Goal: Obtain resource: Download file/media

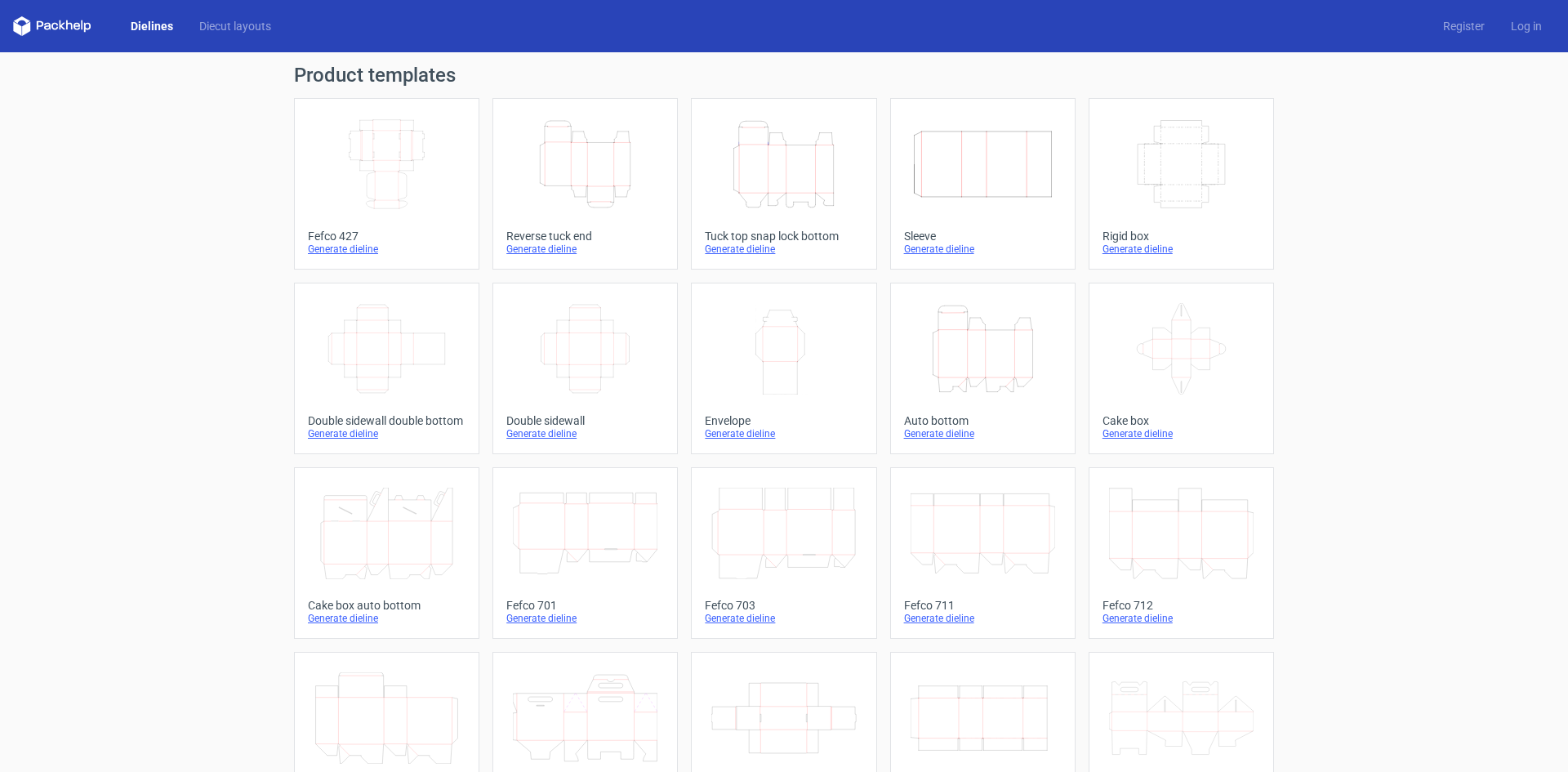
click at [592, 184] on icon "Height Depth Width" at bounding box center [585, 165] width 145 height 92
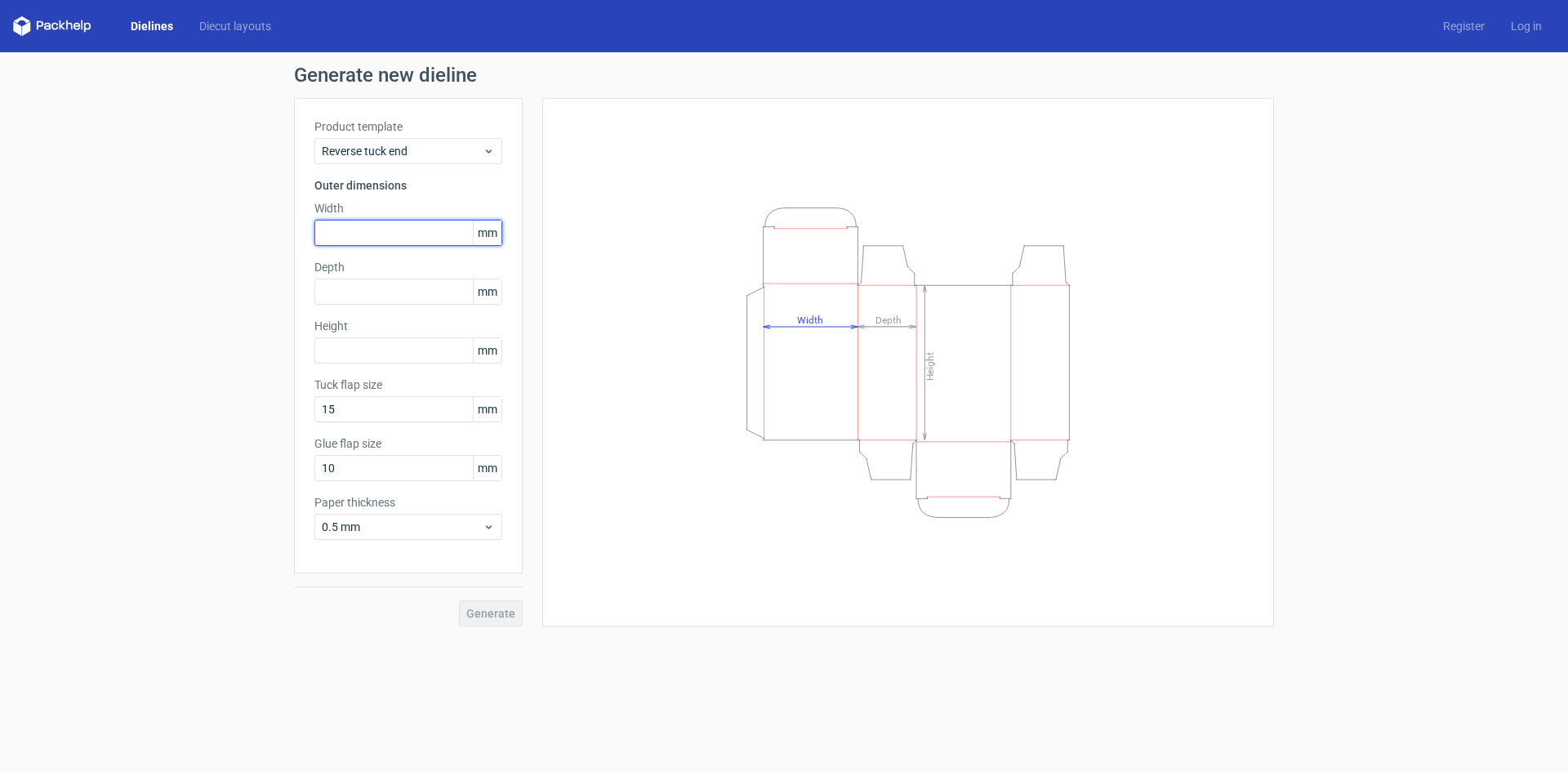
click at [389, 238] on input "text" at bounding box center [408, 232] width 188 height 26
type input "60"
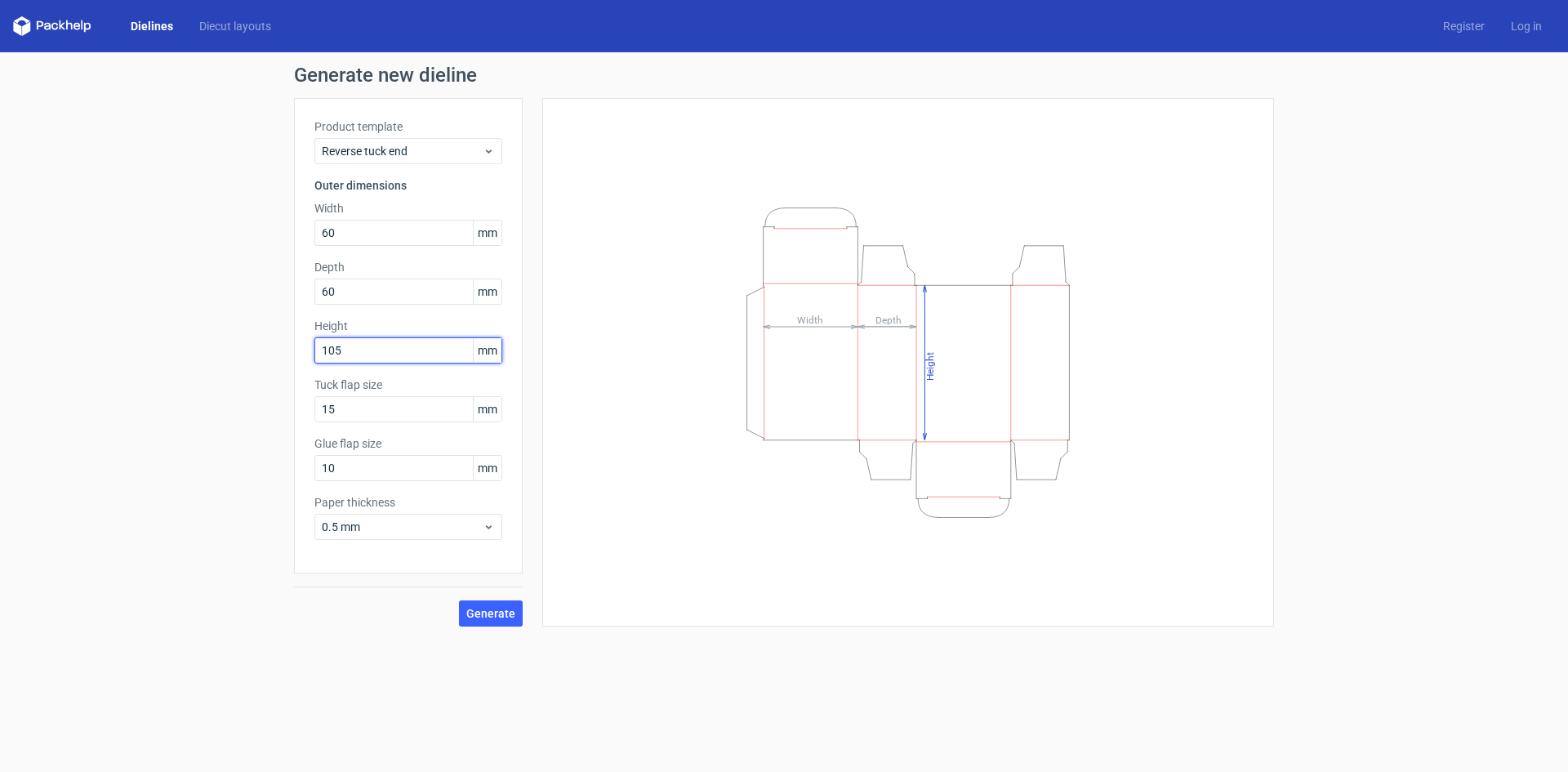
type input "105"
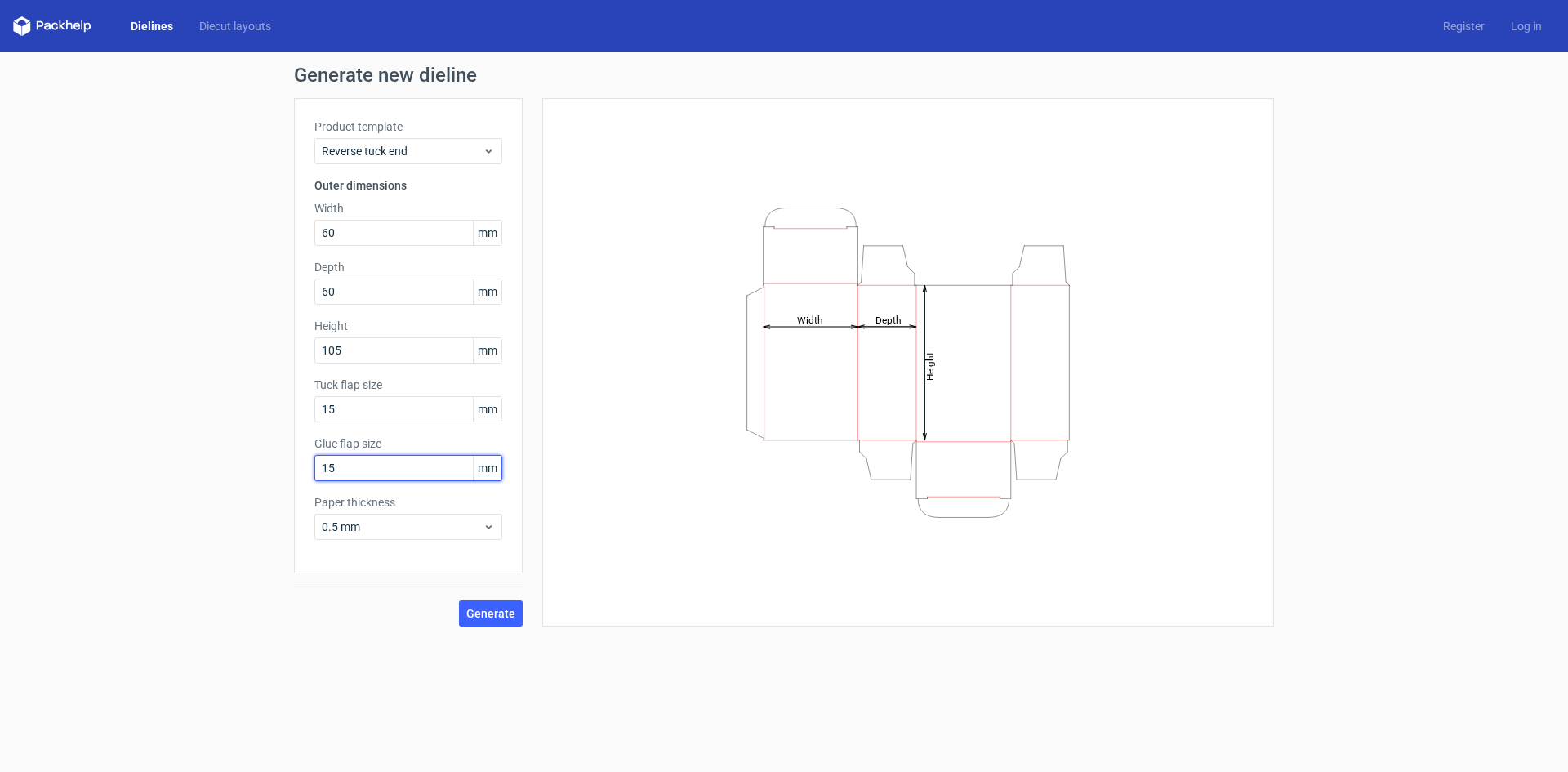
type input "15"
click at [353, 513] on div "Paper thickness 0.5 mm" at bounding box center [408, 516] width 188 height 46
click at [354, 530] on span "0.5 mm" at bounding box center [402, 526] width 161 height 16
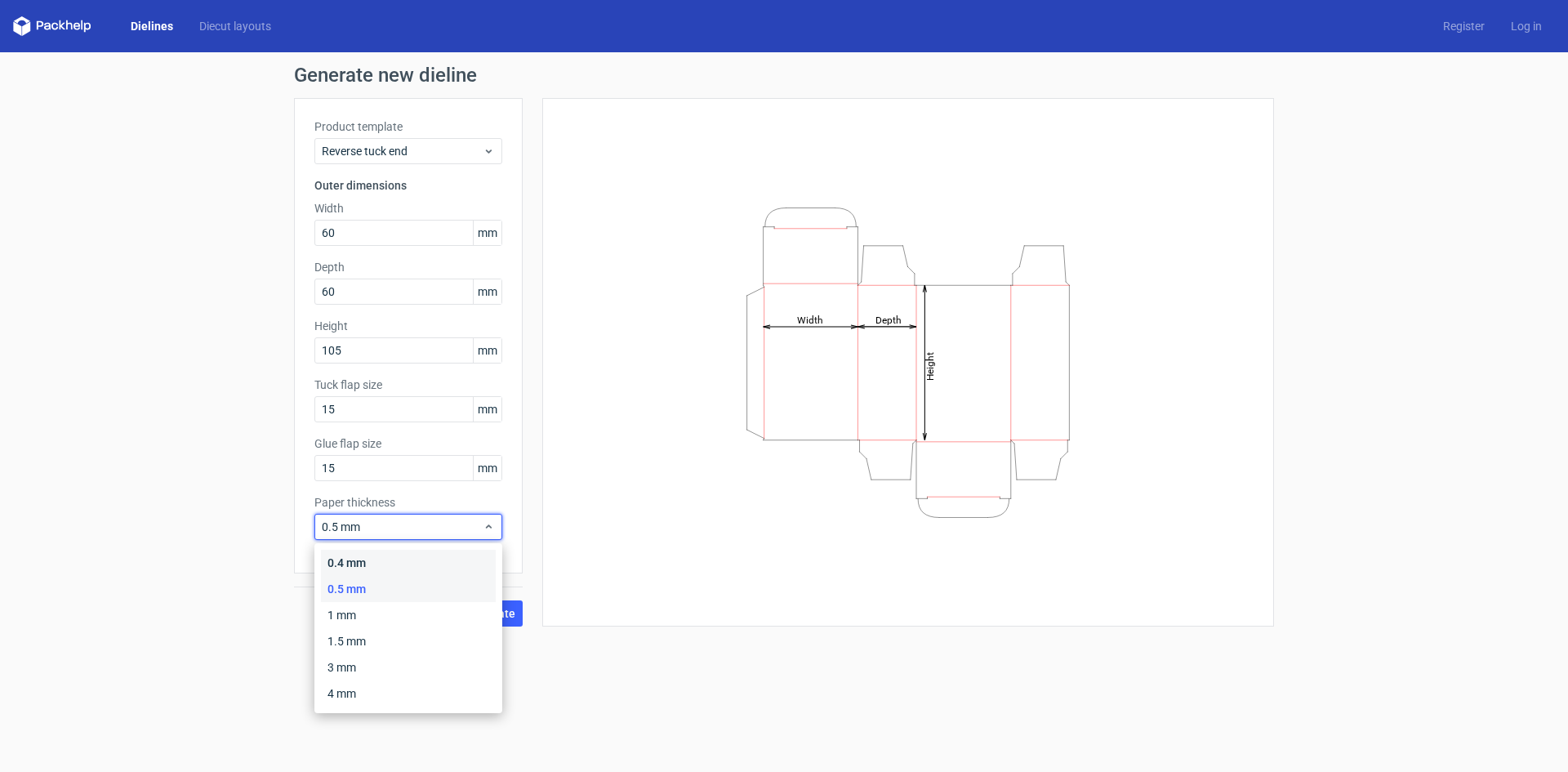
click at [408, 554] on div "0.4 mm" at bounding box center [408, 562] width 175 height 26
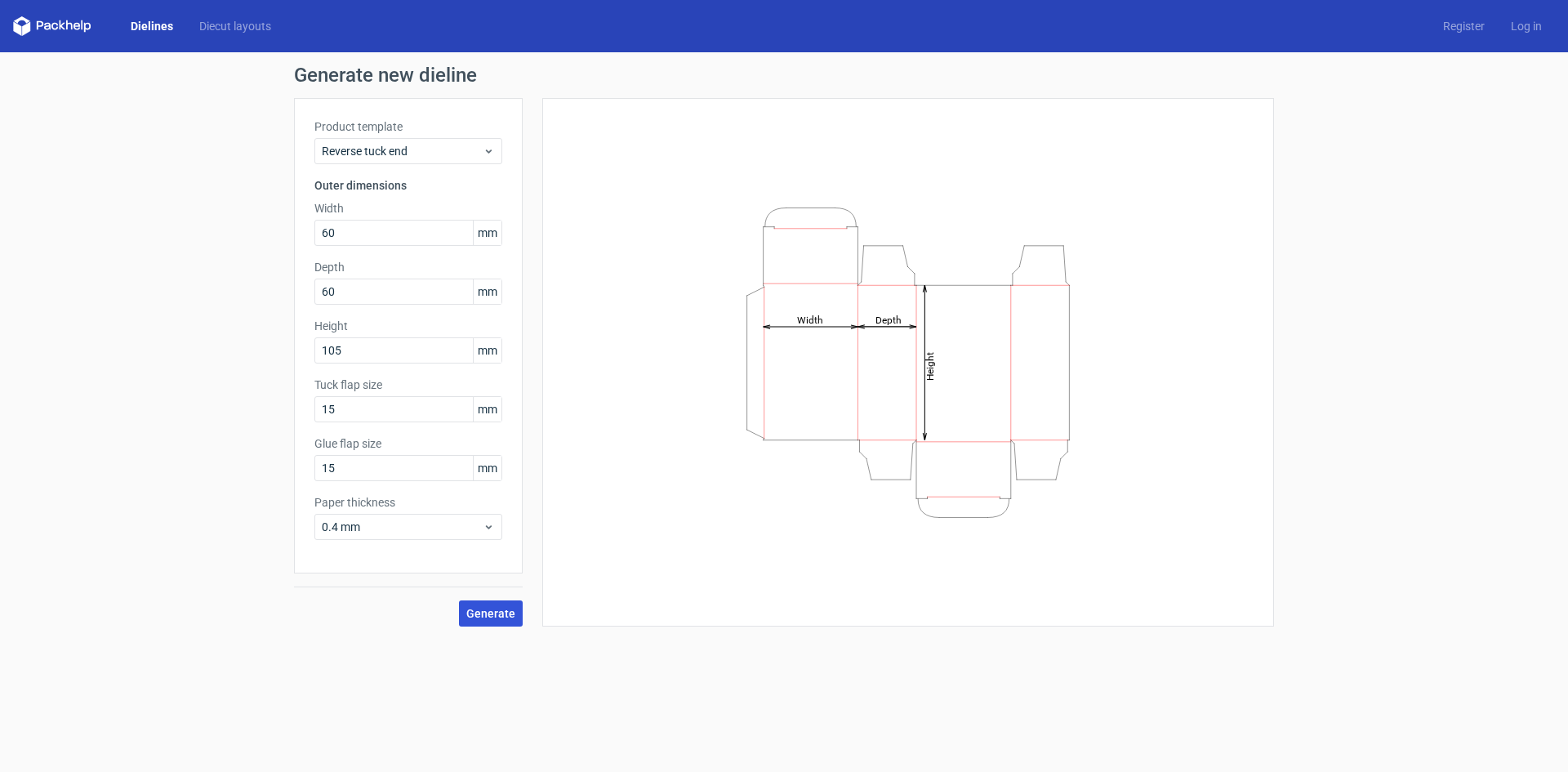
click at [510, 614] on span "Generate" at bounding box center [490, 613] width 49 height 12
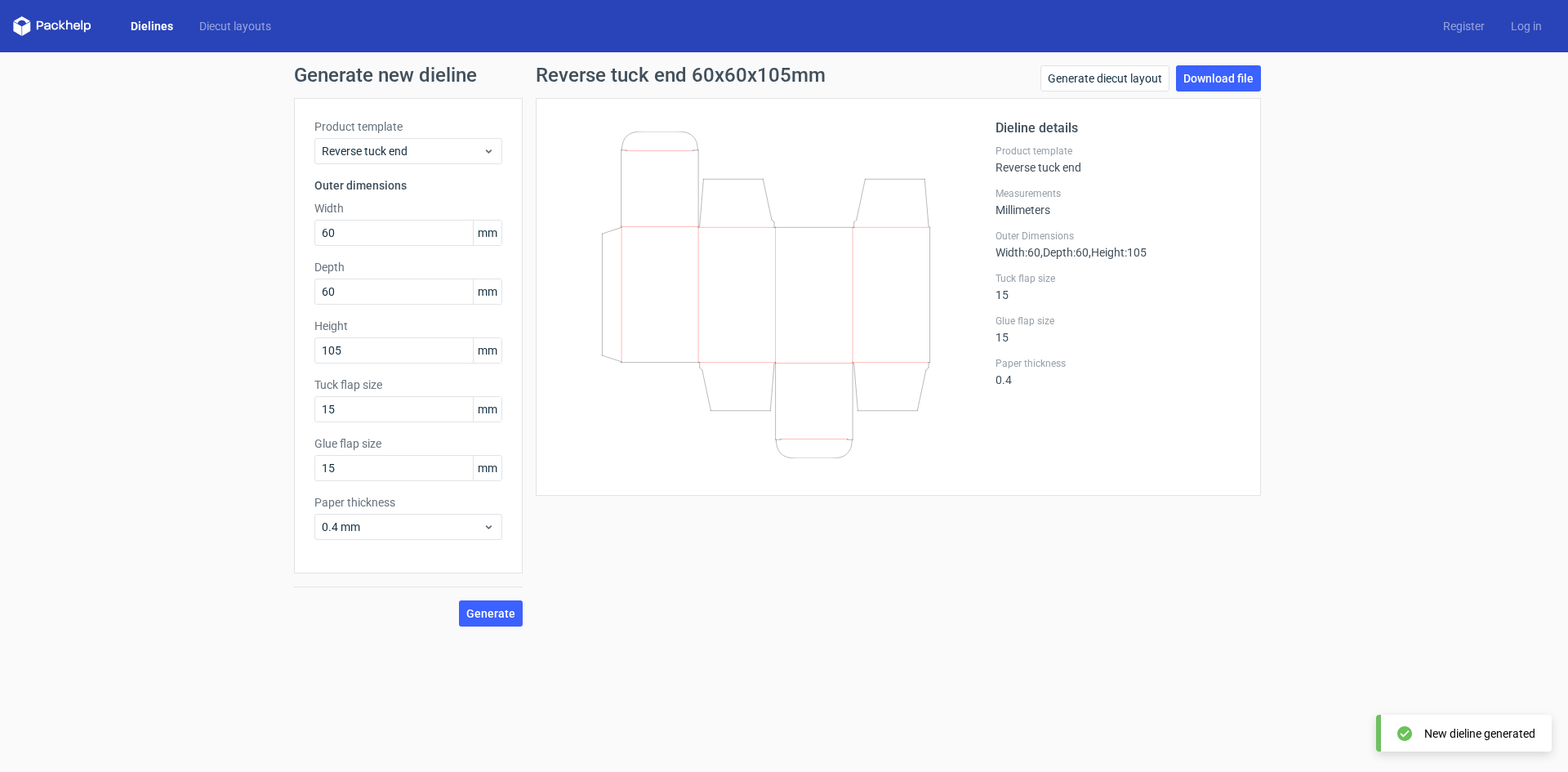
click at [853, 649] on form "Generate new dieline Product template Reverse tuck end Outer dimensions Width 6…" at bounding box center [784, 412] width 1568 height 720
click at [1223, 75] on link "Download file" at bounding box center [1218, 78] width 85 height 26
drag, startPoint x: 1093, startPoint y: 592, endPoint x: 1092, endPoint y: 580, distance: 12.0
click at [1092, 592] on div "Reverse tuck end 60x60x105mm Generate diecut layout Download file Dieline detai…" at bounding box center [898, 346] width 751 height 561
